Goal: Task Accomplishment & Management: Use online tool/utility

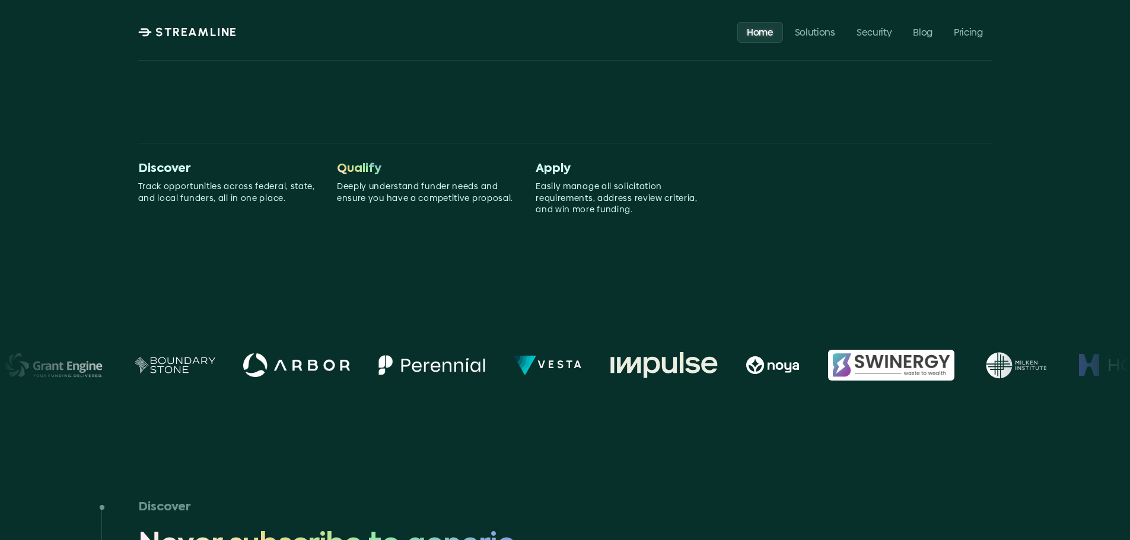
scroll to position [415, 0]
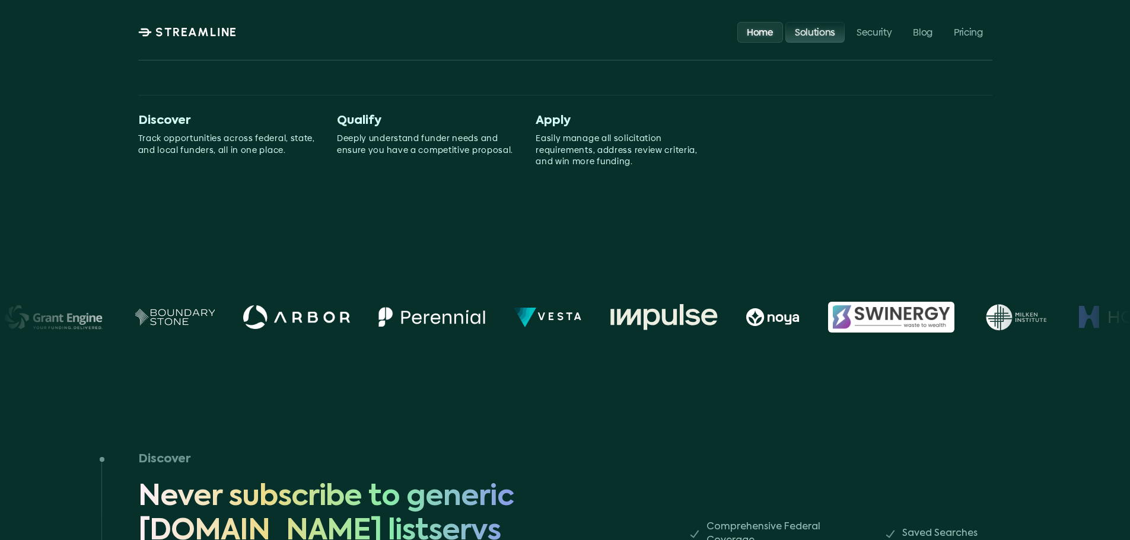
click at [825, 32] on p "Solutions" at bounding box center [814, 31] width 40 height 11
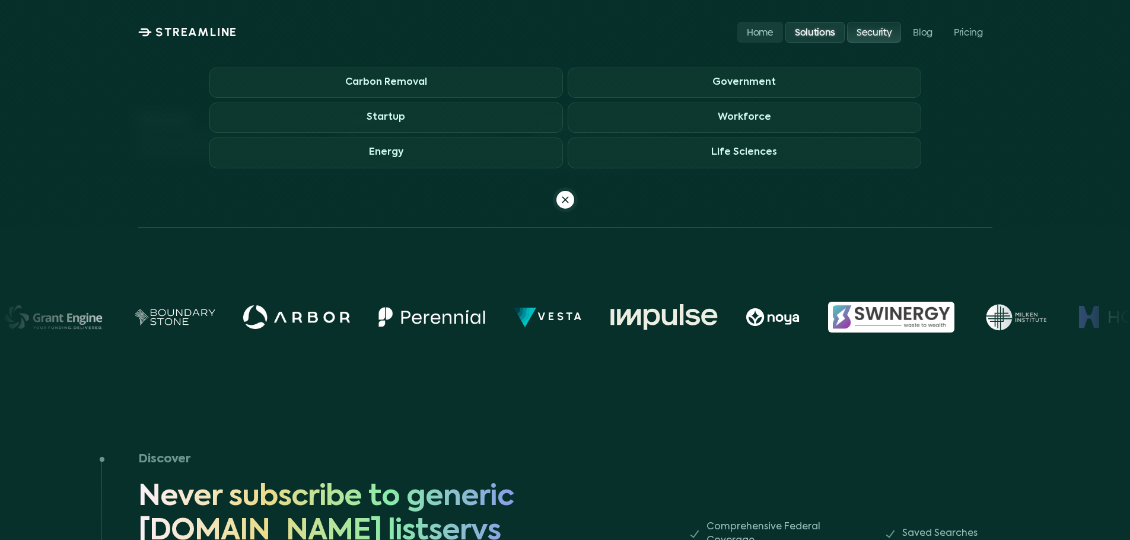
click at [869, 33] on p "Security" at bounding box center [873, 31] width 35 height 11
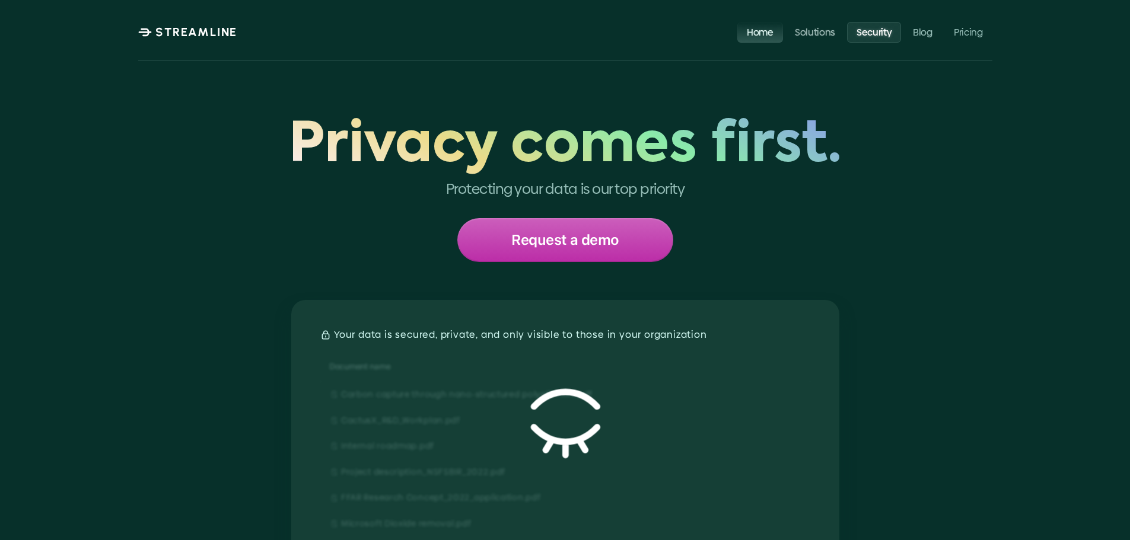
click at [766, 31] on p "Home" at bounding box center [760, 31] width 27 height 11
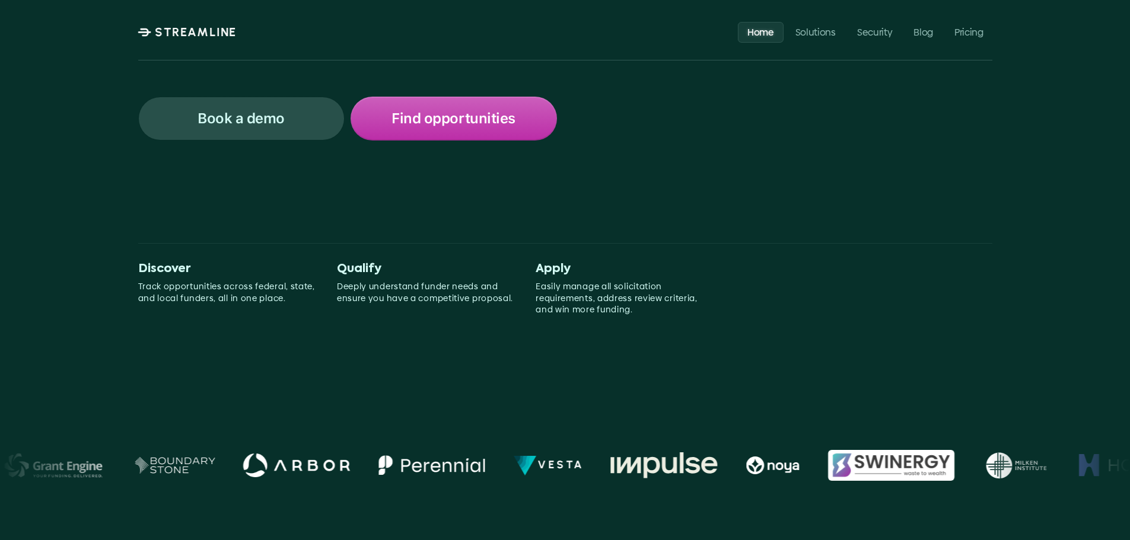
scroll to position [178, 0]
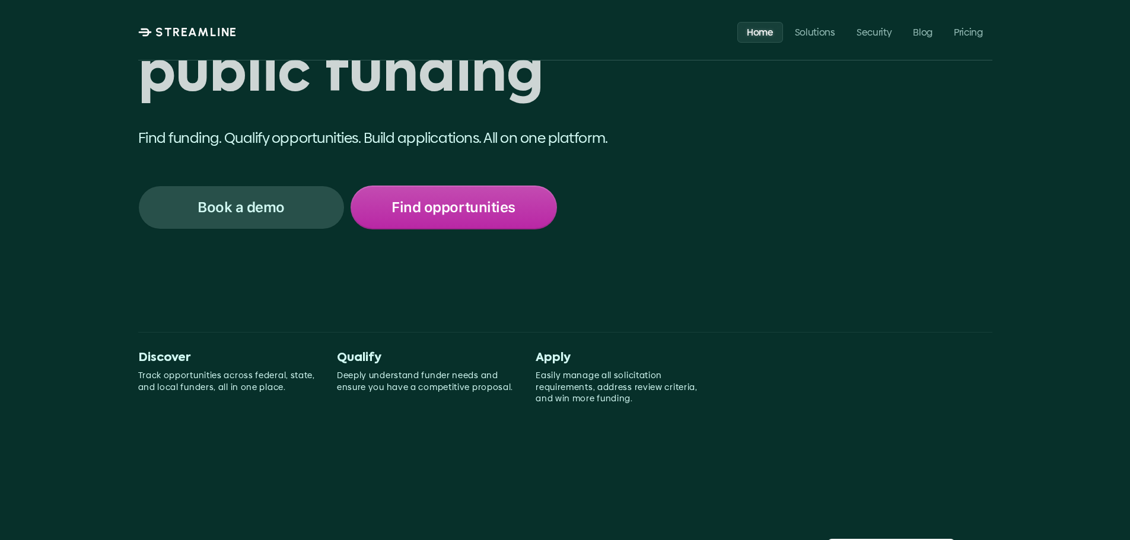
click at [497, 231] on div "Win more public funding Win Find funding. Qualify opportunities. Build applicat…" at bounding box center [565, 103] width 854 height 381
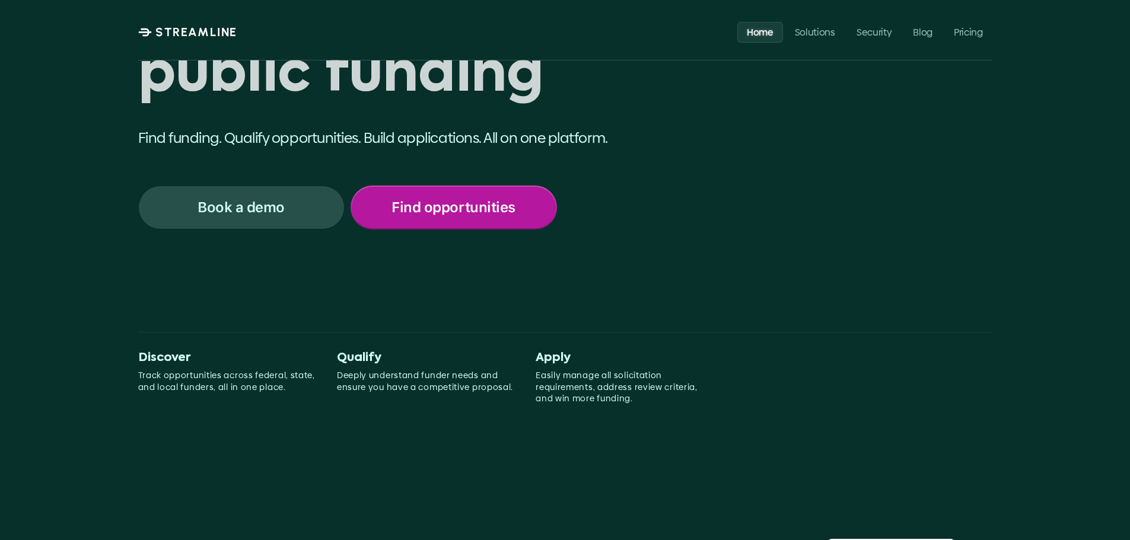
click at [498, 215] on p "Find opportunities" at bounding box center [452, 207] width 123 height 15
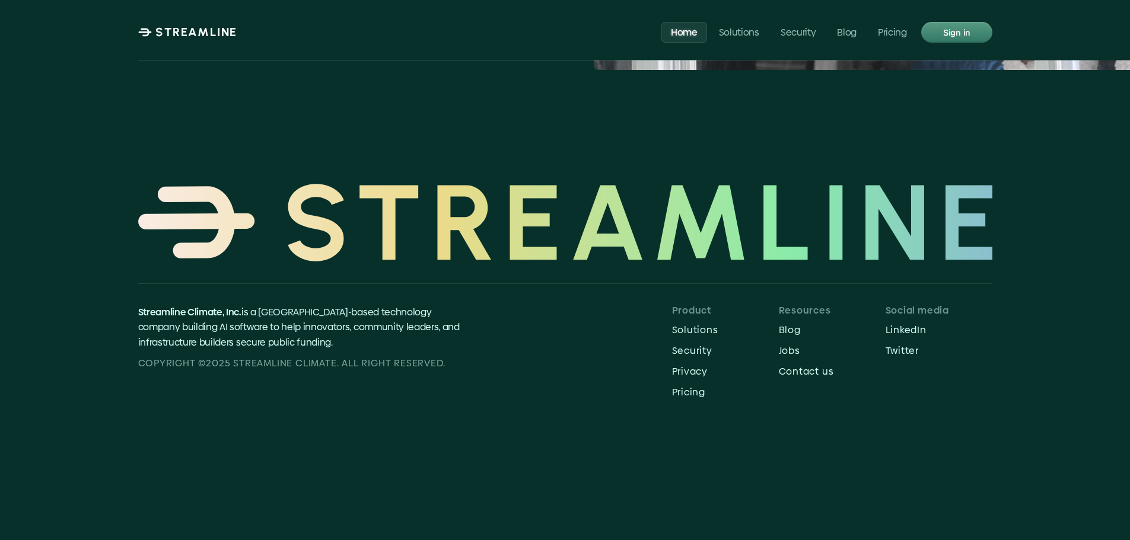
scroll to position [4650, 0]
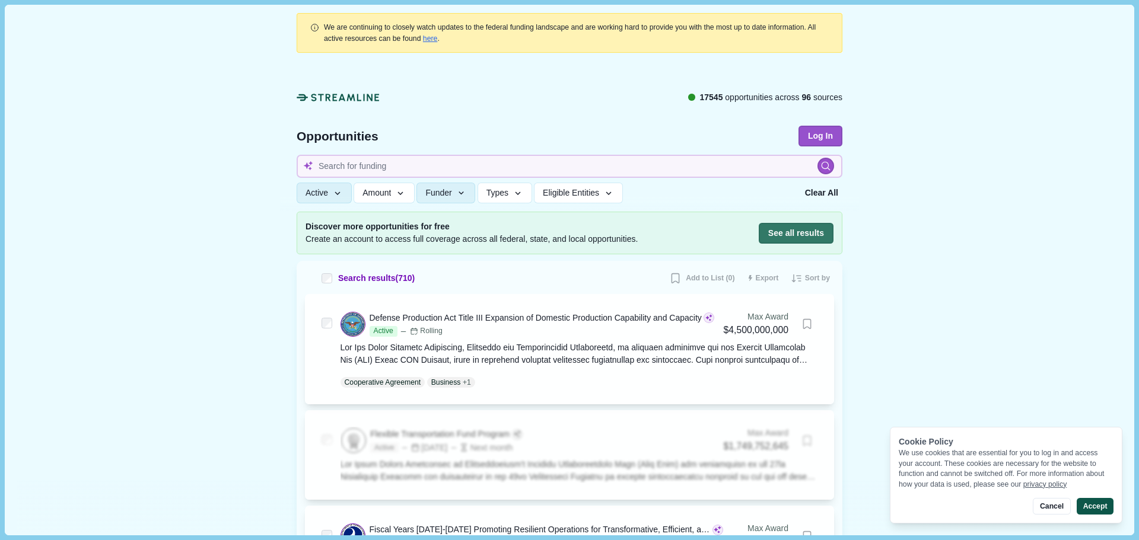
click at [1086, 512] on button "Accept" at bounding box center [1094, 506] width 37 height 17
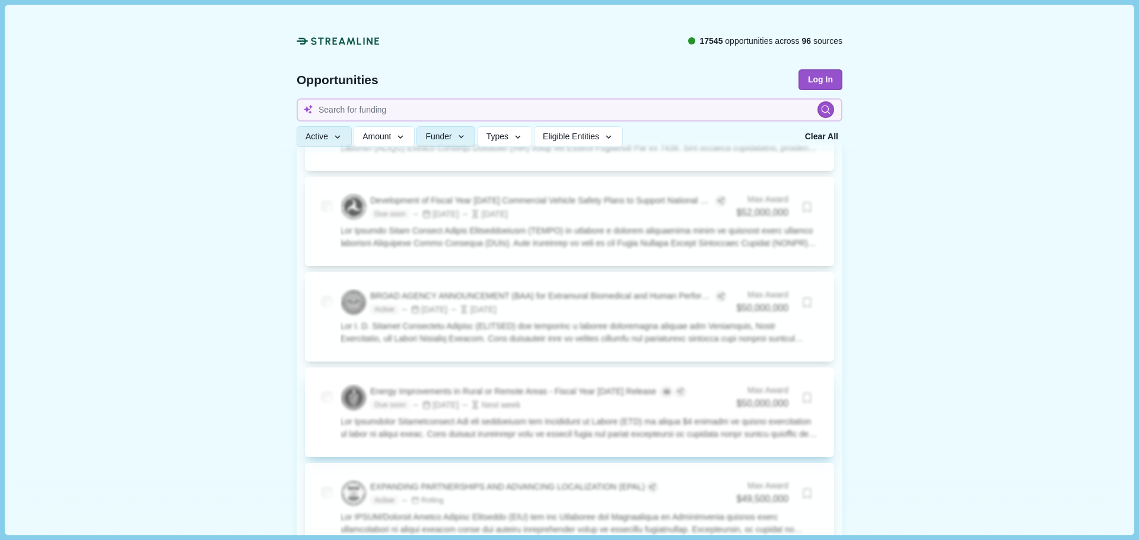
scroll to position [2016, 0]
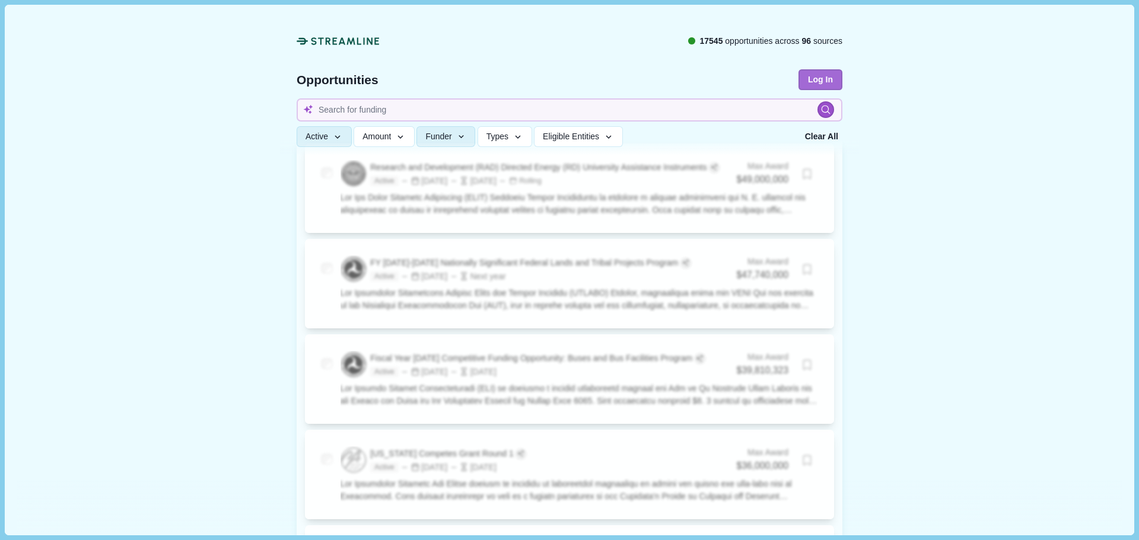
click at [818, 84] on button "Log In" at bounding box center [820, 79] width 44 height 21
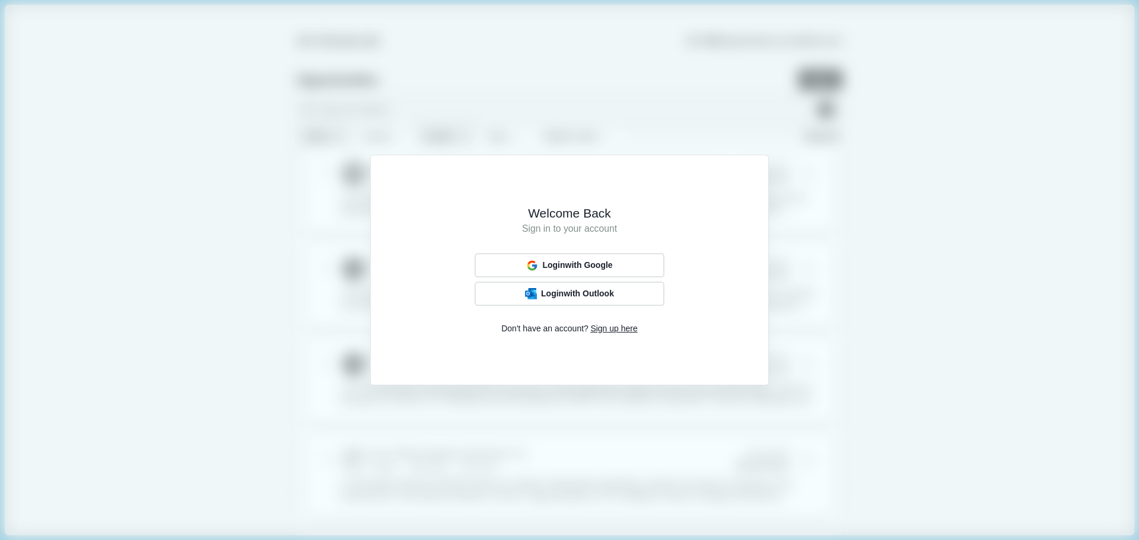
click at [875, 310] on div "Welcome Back Sign in to your account Login with Google Login with Outlook Don't…" at bounding box center [569, 270] width 1139 height 540
